Goal: Find specific page/section

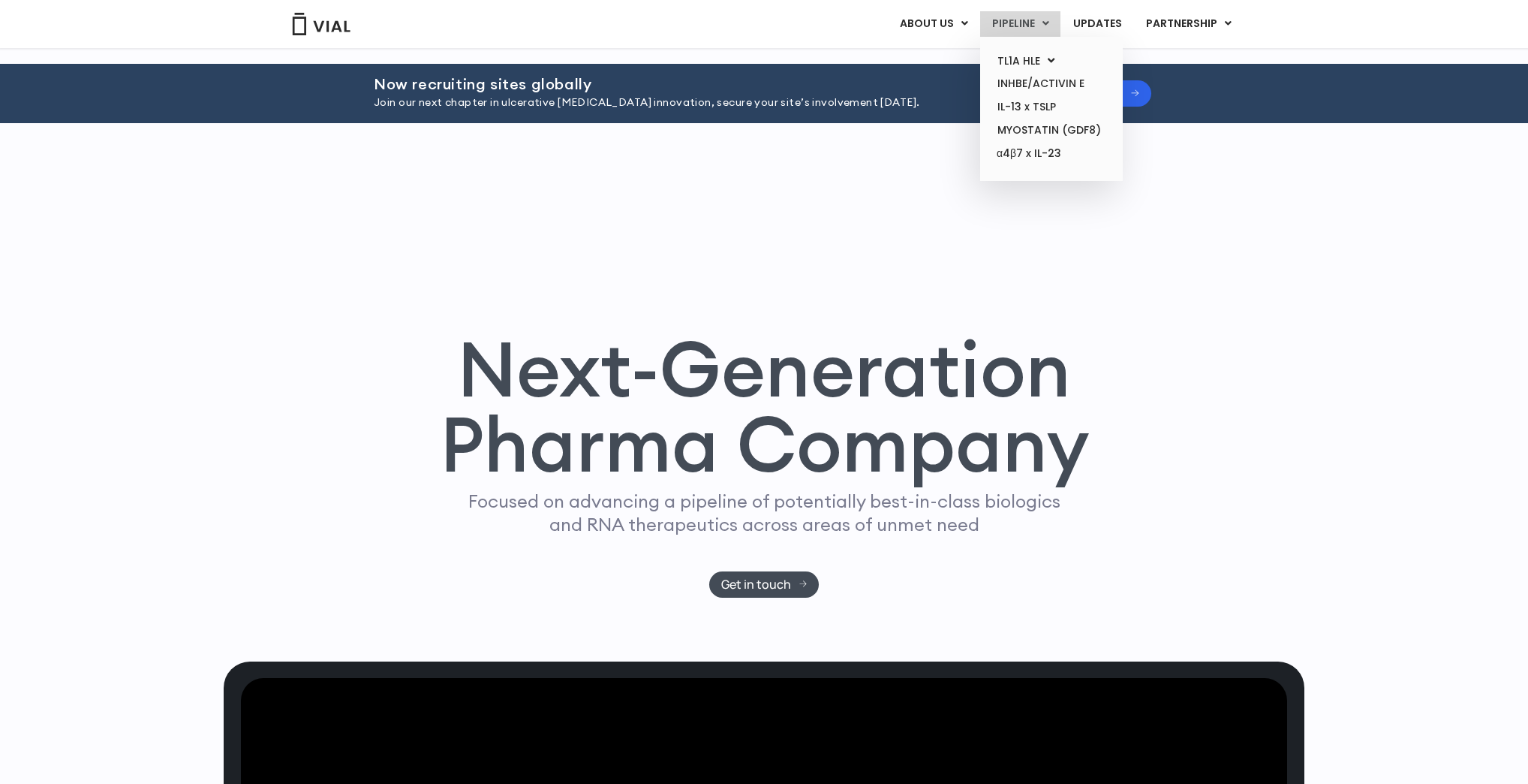
scroll to position [300, 0]
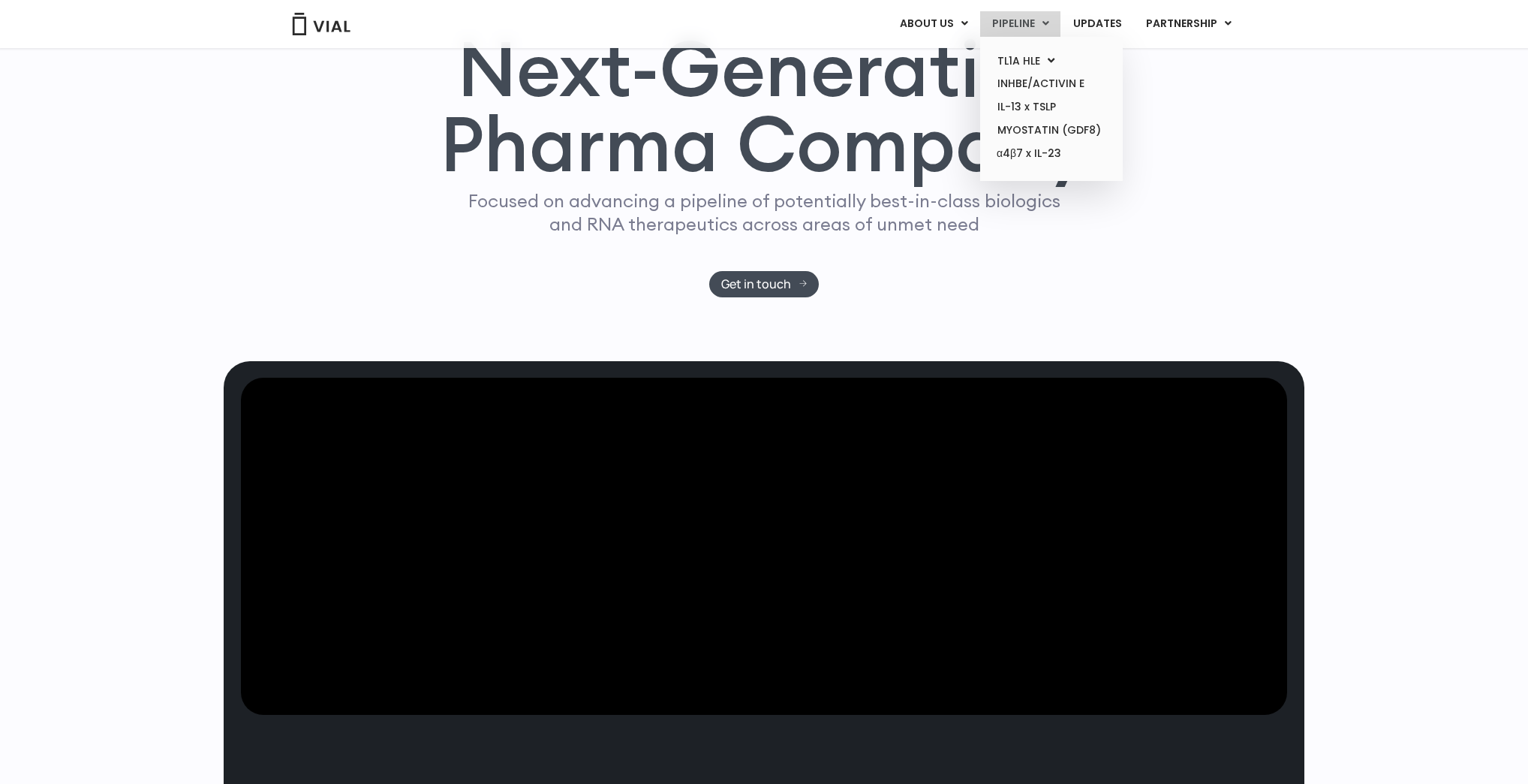
click at [1040, 24] on link "PIPELINE" at bounding box center [1021, 24] width 80 height 25
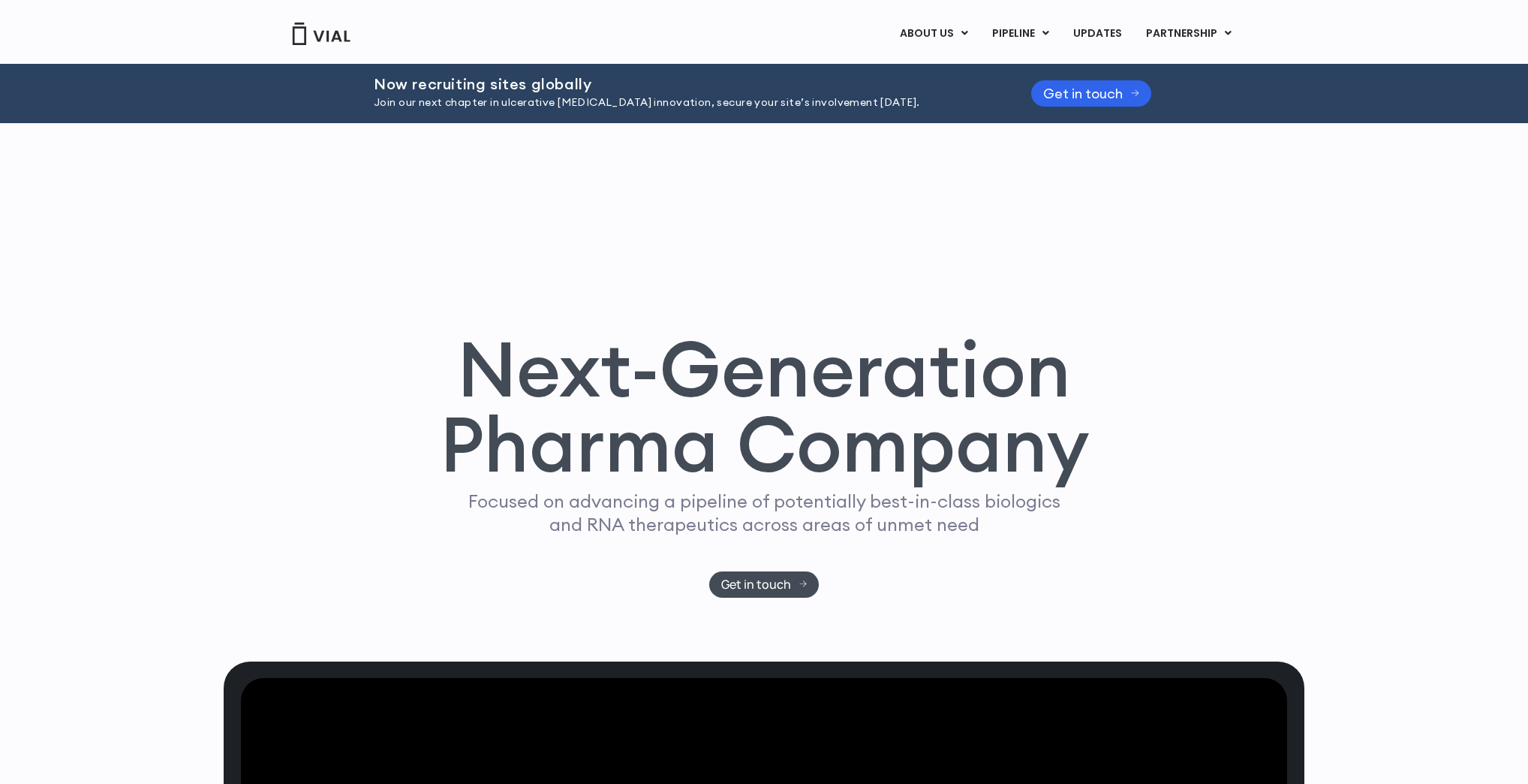
click at [403, 300] on div "Next-Generation Pharma Company Focused on advancing a pipeline of potentially b…" at bounding box center [764, 392] width 1081 height 538
